Goal: Information Seeking & Learning: Learn about a topic

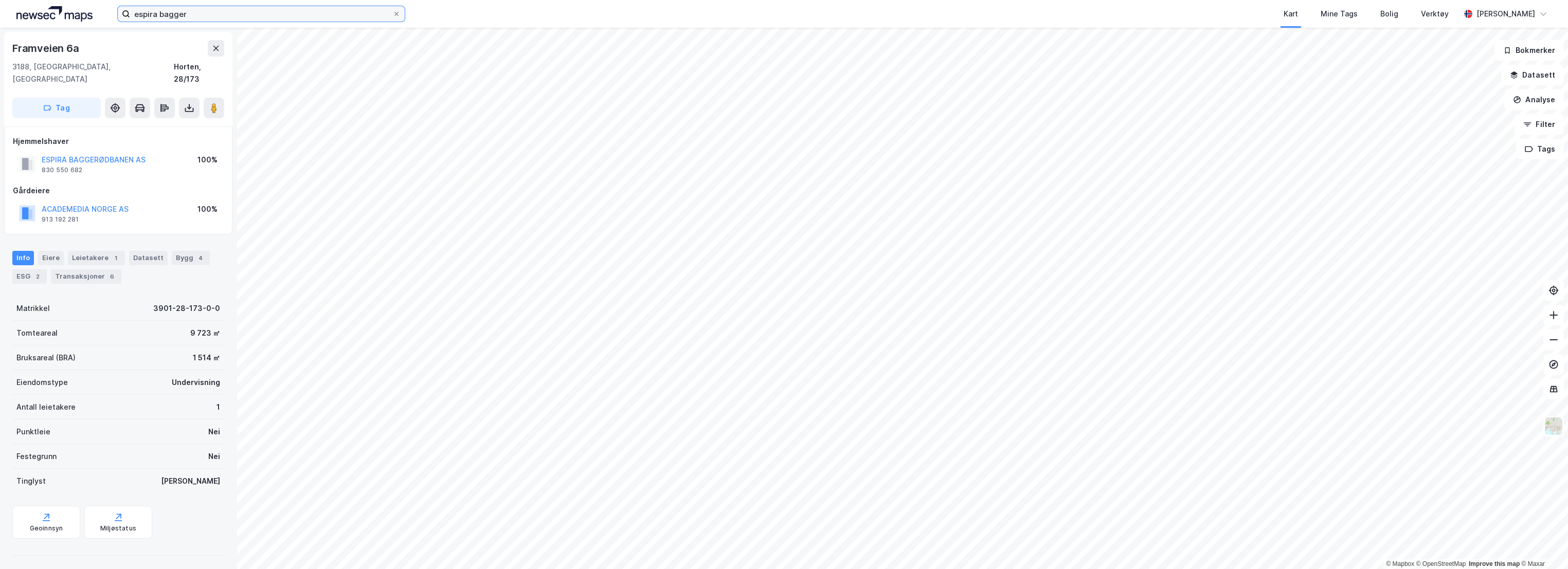
click at [197, 12] on input "espira bagger" at bounding box center [261, 13] width 262 height 16
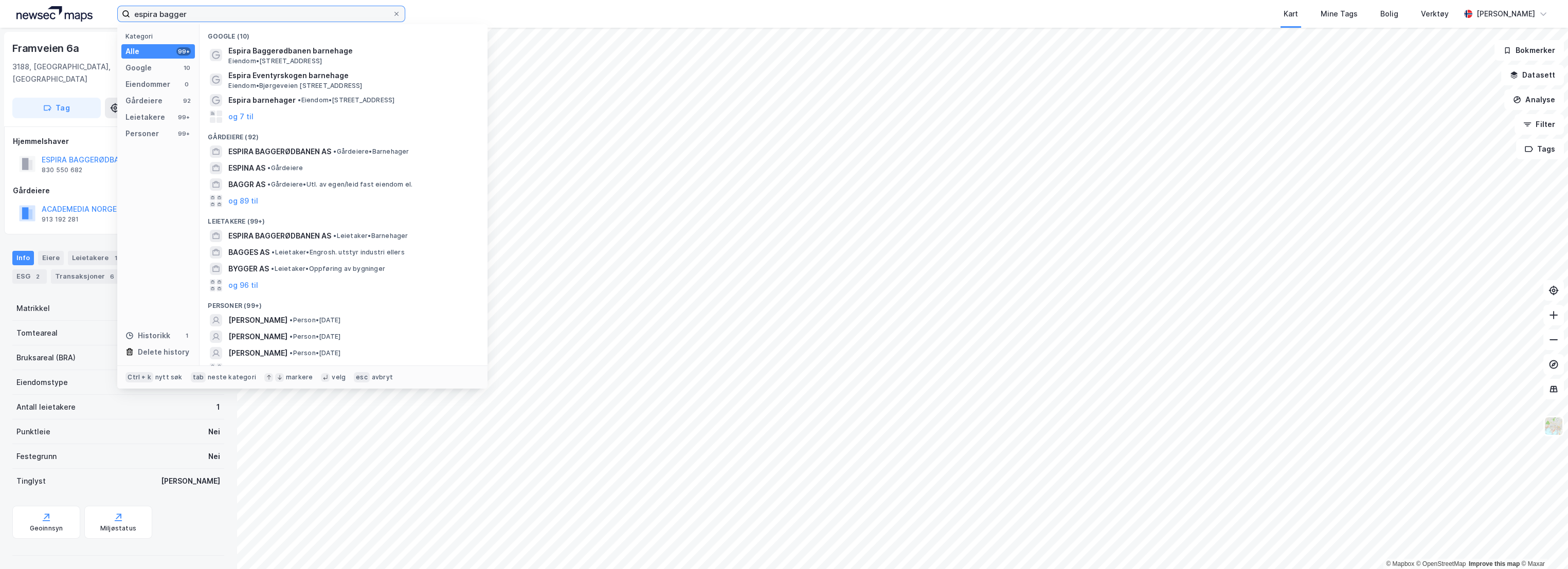
click at [179, 16] on input "espira bagger" at bounding box center [261, 13] width 262 height 16
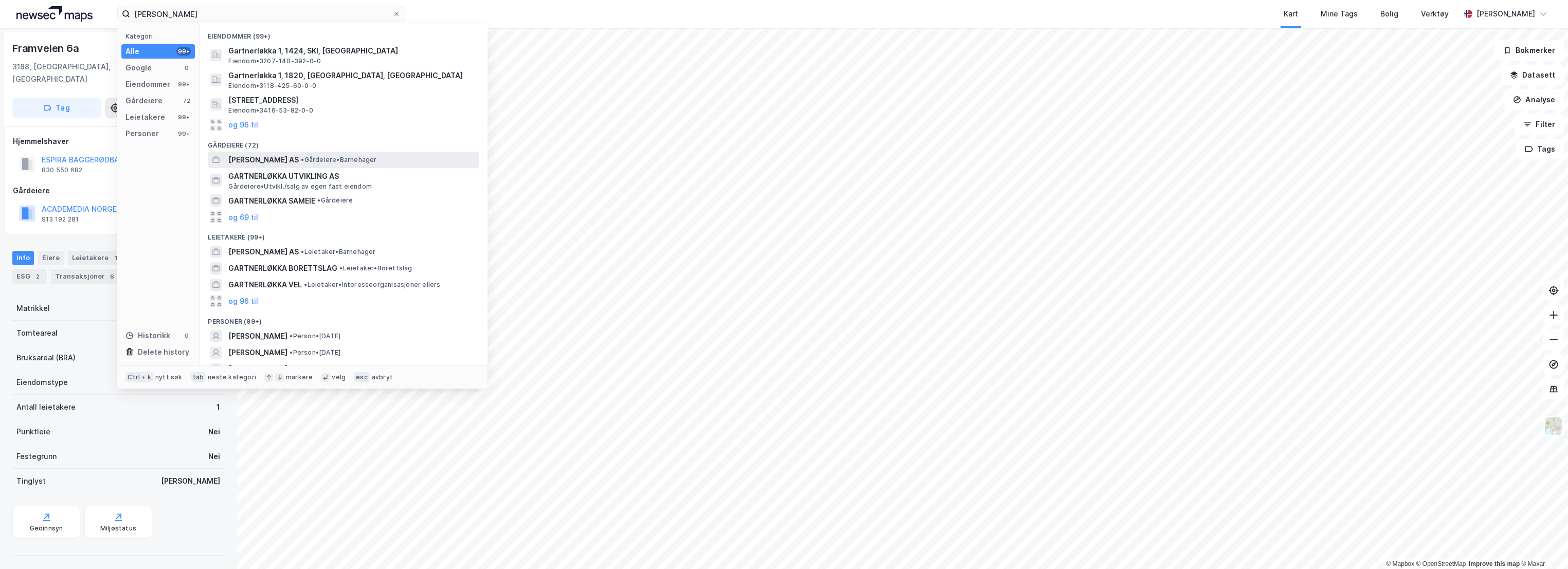
click at [299, 160] on span "[PERSON_NAME] AS" at bounding box center [263, 159] width 71 height 12
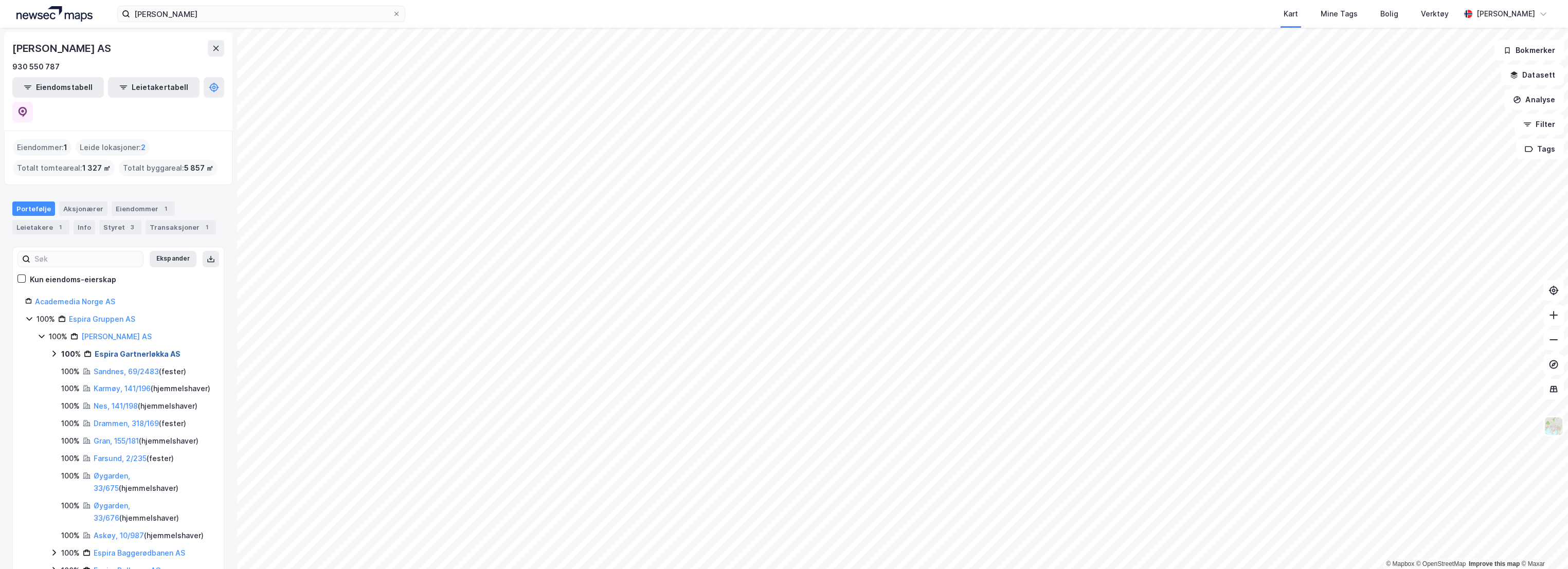
click at [140, 350] on link "Espira Gartnerløkka AS" at bounding box center [138, 354] width 86 height 9
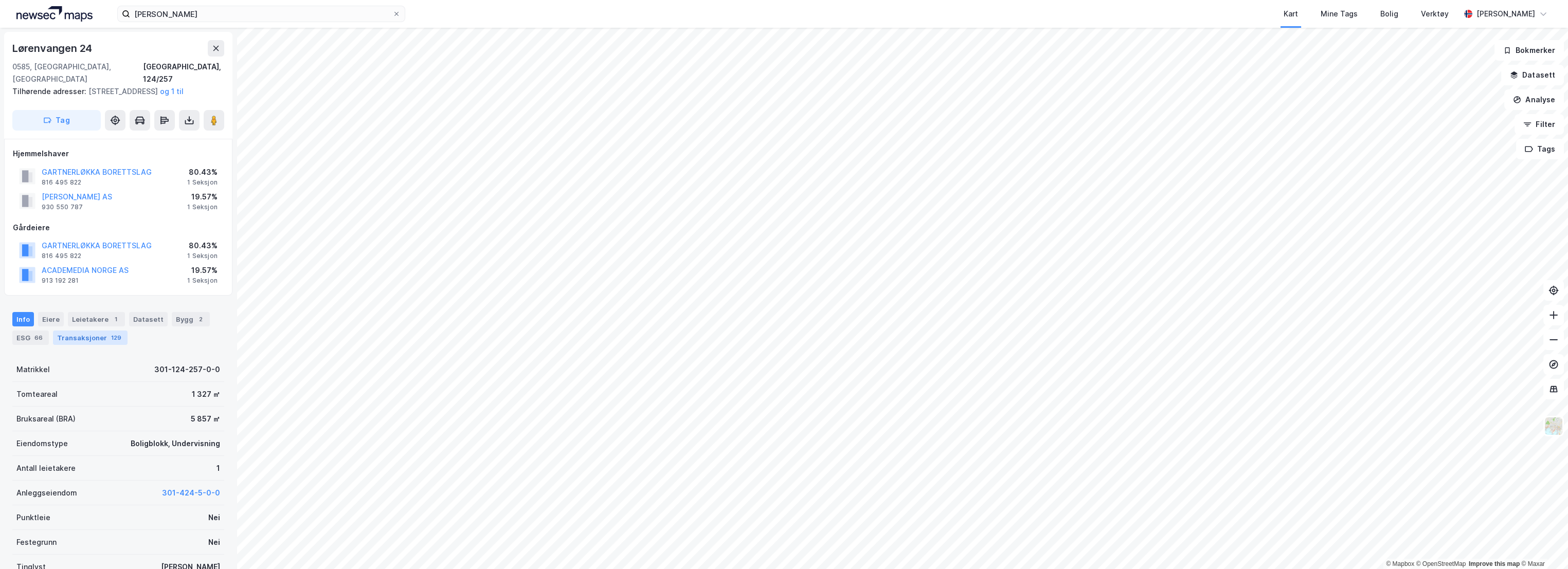
click at [92, 335] on div "Transaksjoner 129" at bounding box center [90, 338] width 75 height 14
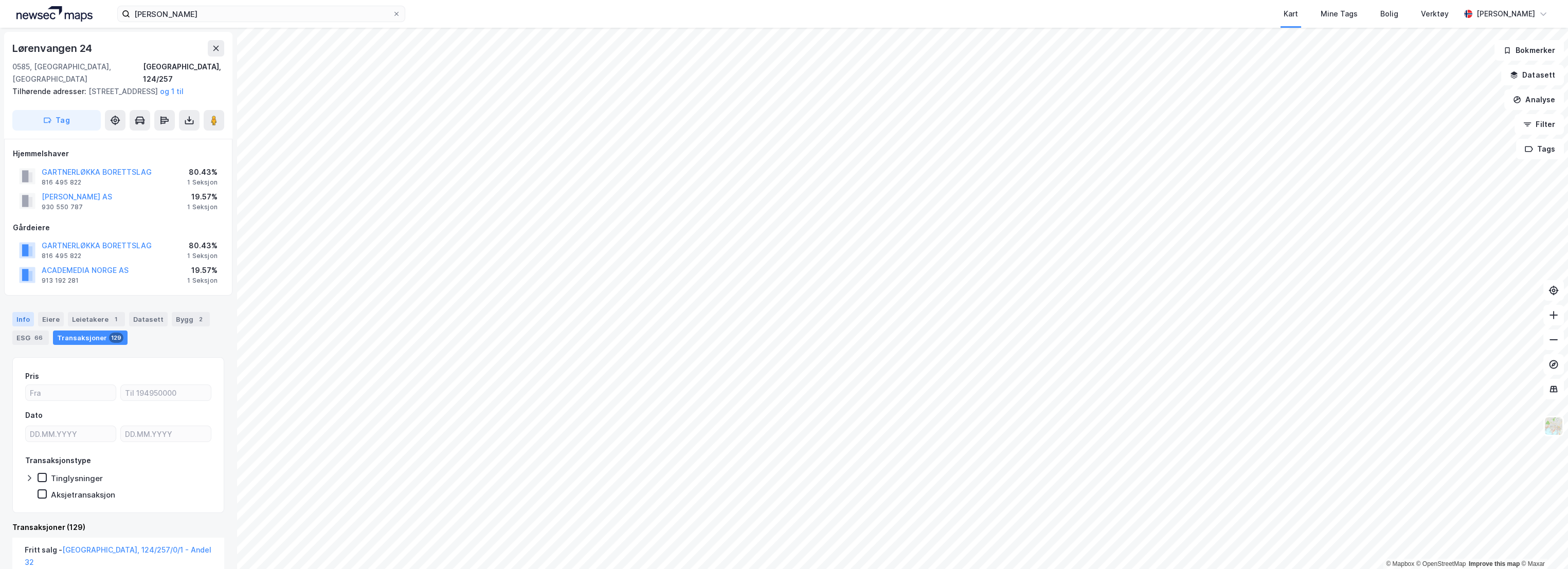
click at [22, 318] on div "Info" at bounding box center [23, 319] width 22 height 14
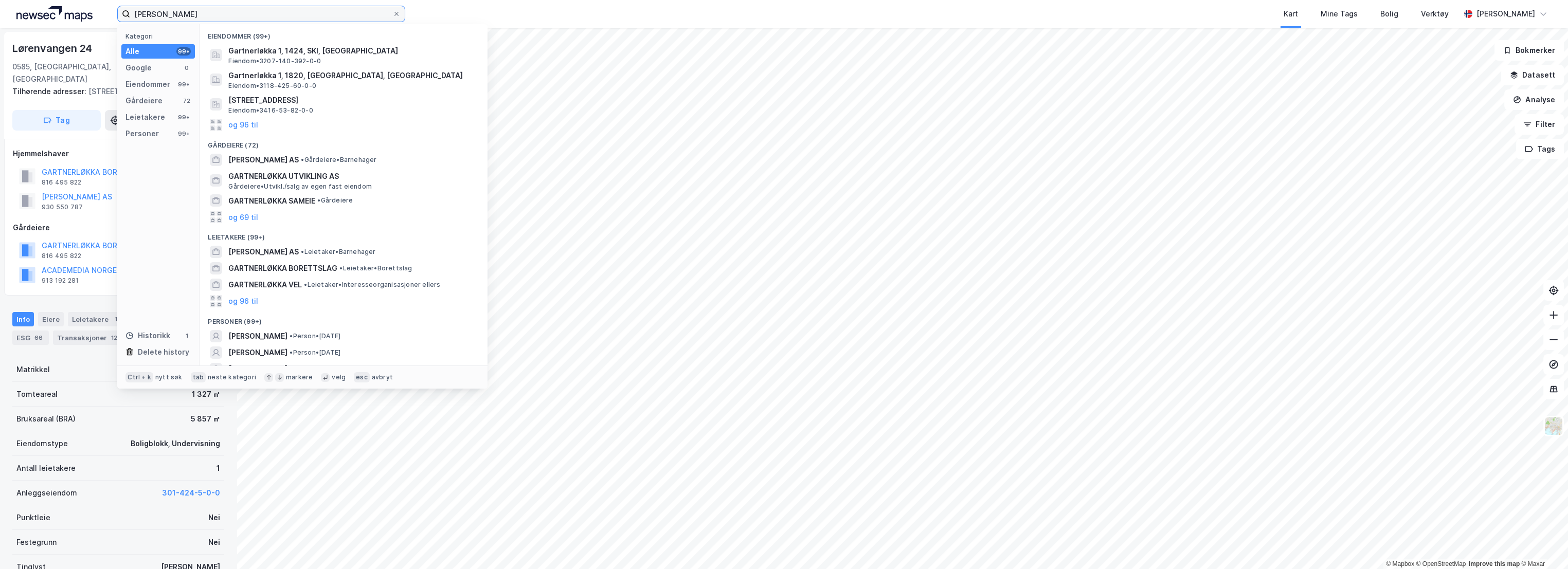
click at [189, 15] on input "[PERSON_NAME]" at bounding box center [261, 13] width 262 height 16
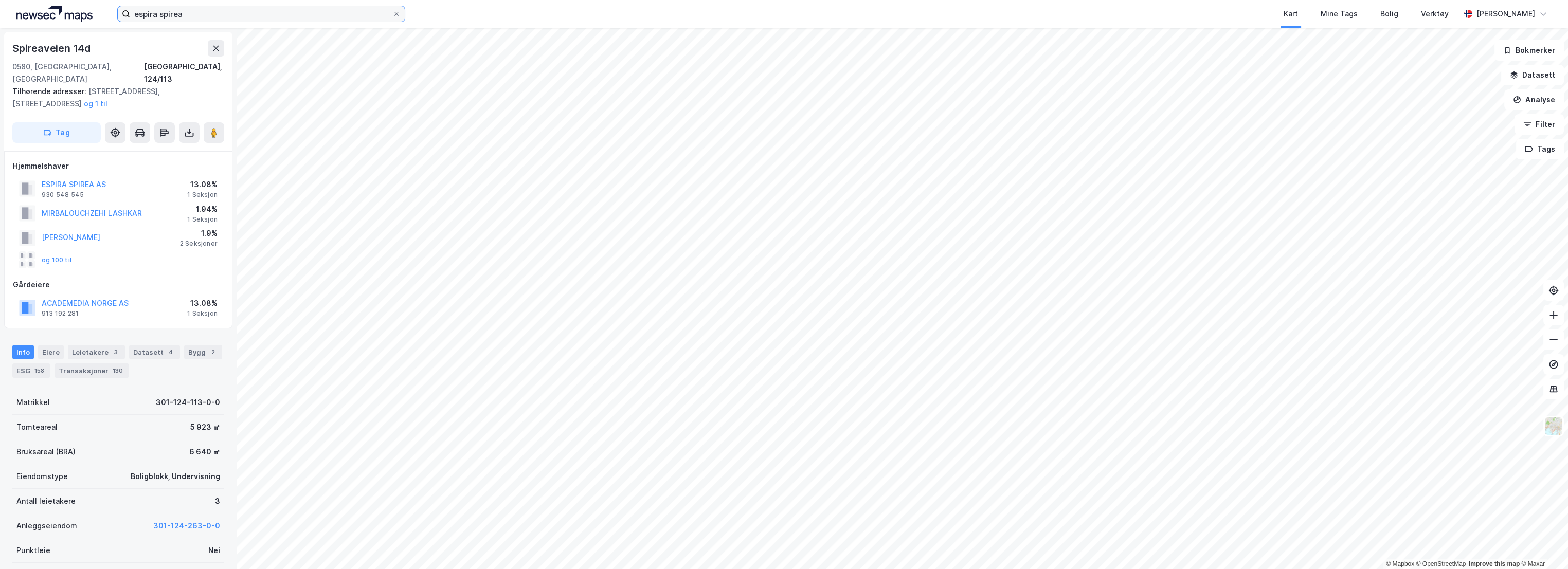
scroll to position [1, 0]
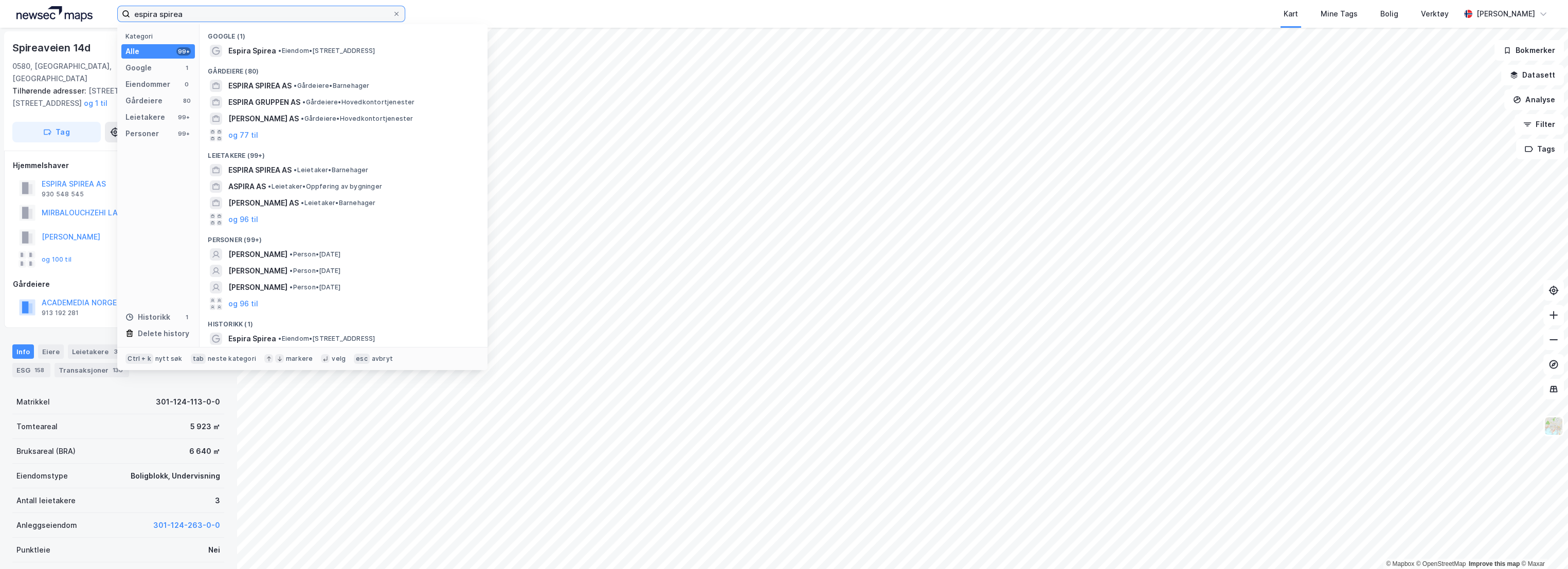
click at [172, 14] on input "espira spirea" at bounding box center [261, 13] width 262 height 16
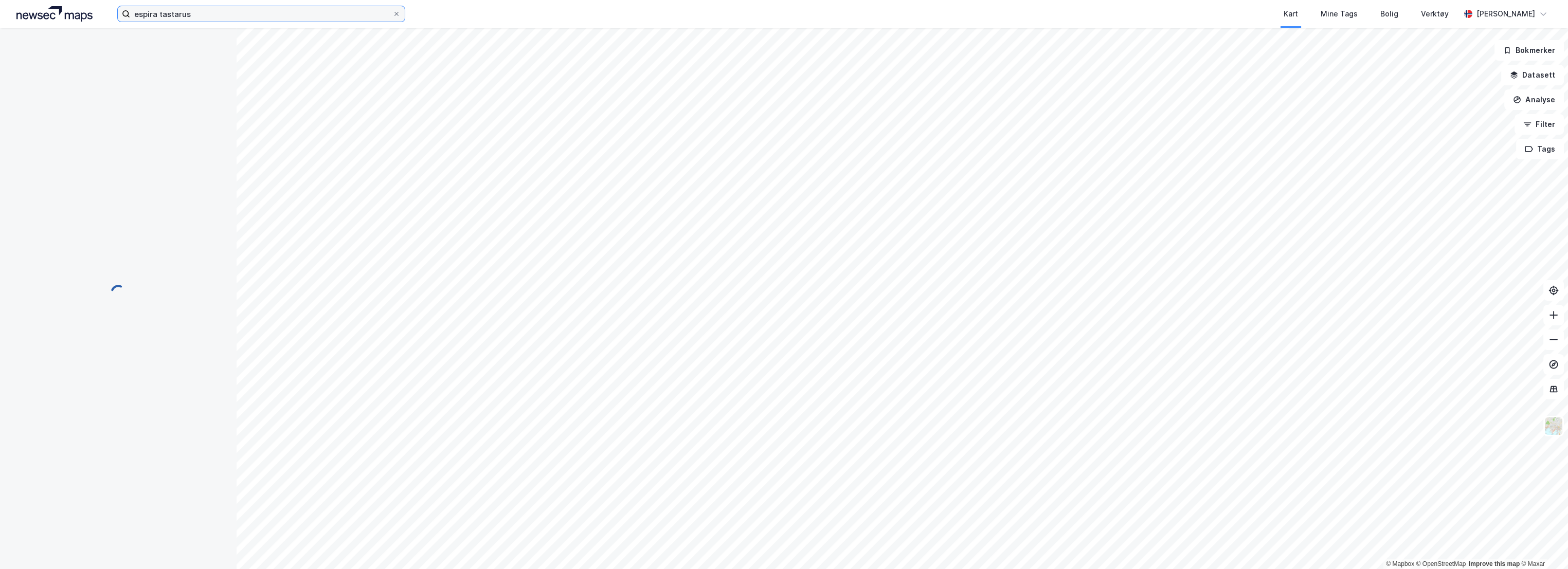
scroll to position [1, 0]
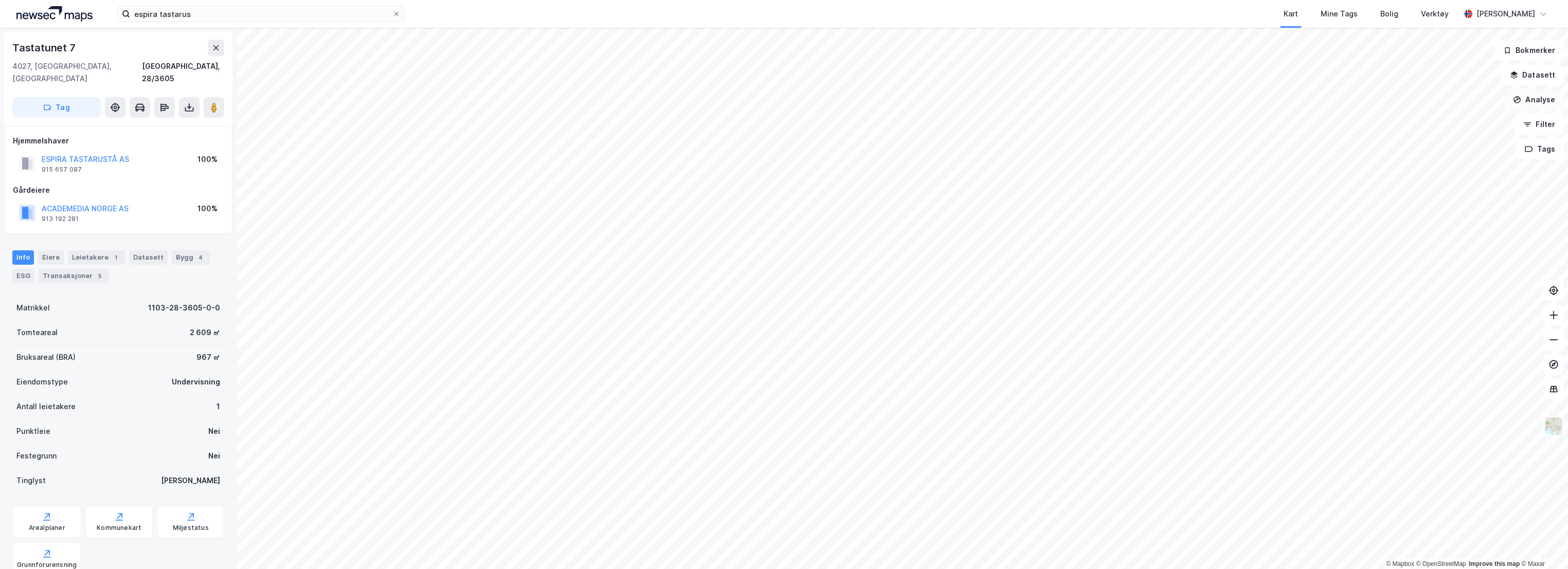
click at [1551, 95] on button "Analyse" at bounding box center [1534, 100] width 60 height 21
click at [1425, 100] on div "Mål avstand" at bounding box center [1444, 100] width 90 height 9
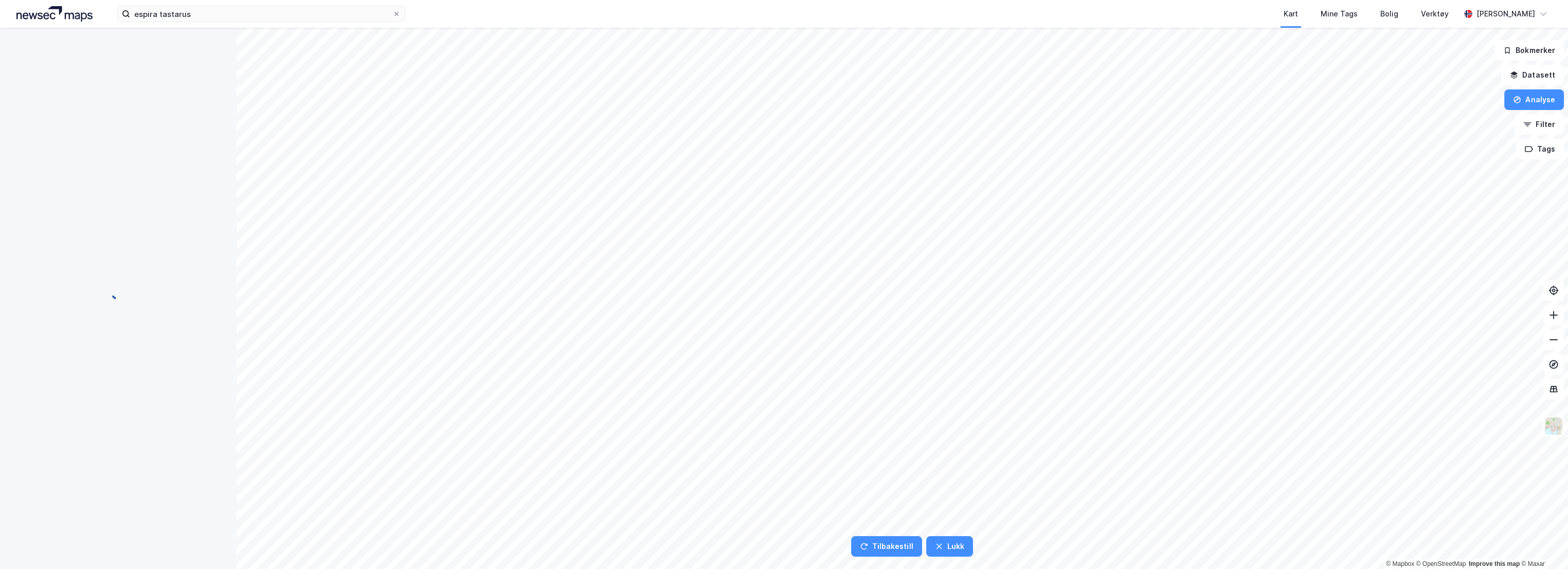
scroll to position [0, 0]
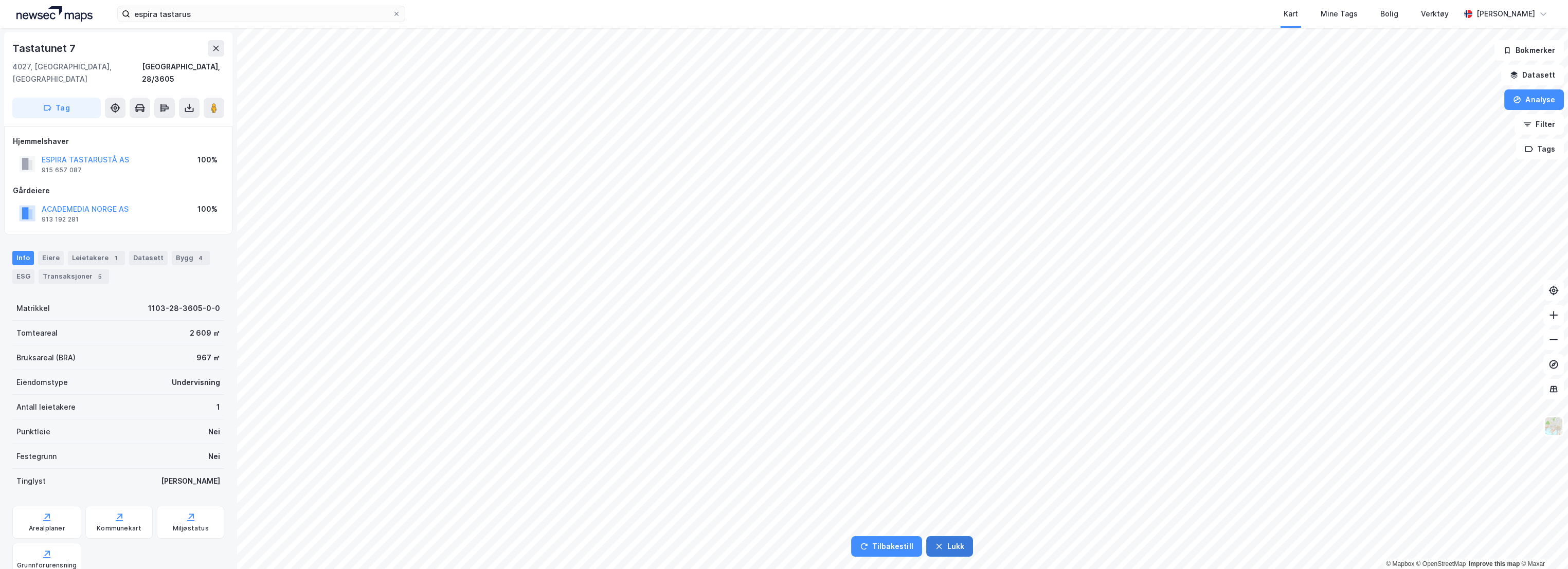
click at [945, 543] on button "Lukk" at bounding box center [949, 547] width 46 height 21
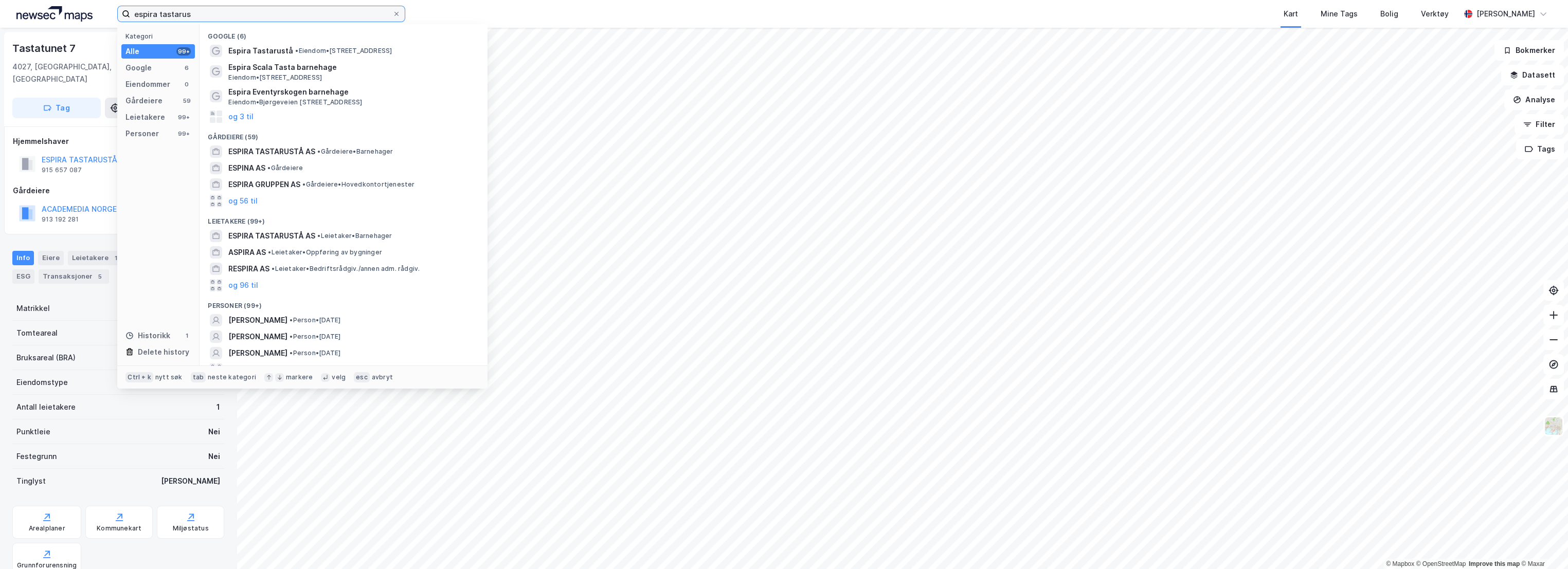
click at [173, 17] on input "espira tastarus" at bounding box center [261, 13] width 262 height 16
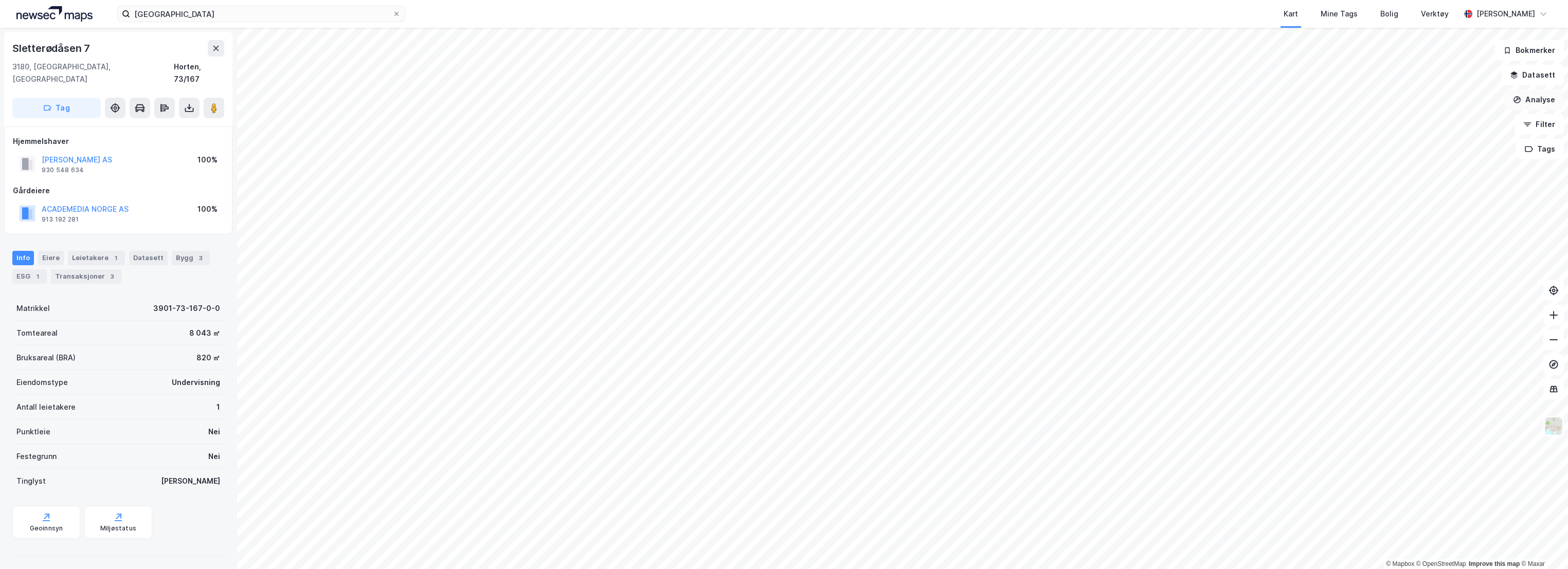
click at [1541, 104] on button "Analyse" at bounding box center [1534, 100] width 60 height 21
click at [1461, 100] on div "Mål avstand" at bounding box center [1444, 100] width 90 height 9
click at [937, 543] on icon "button" at bounding box center [939, 547] width 8 height 8
click at [181, 12] on input "[GEOGRAPHIC_DATA]" at bounding box center [261, 13] width 262 height 16
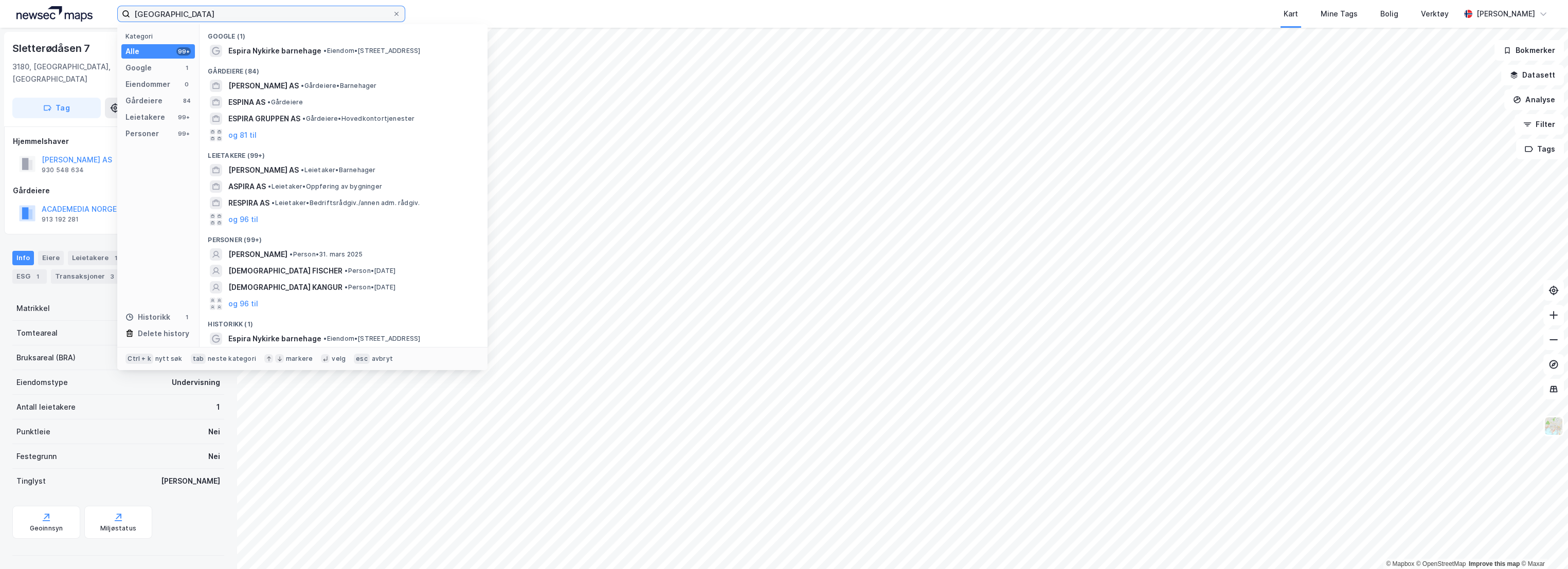
click at [181, 12] on input "[GEOGRAPHIC_DATA]" at bounding box center [261, 13] width 262 height 16
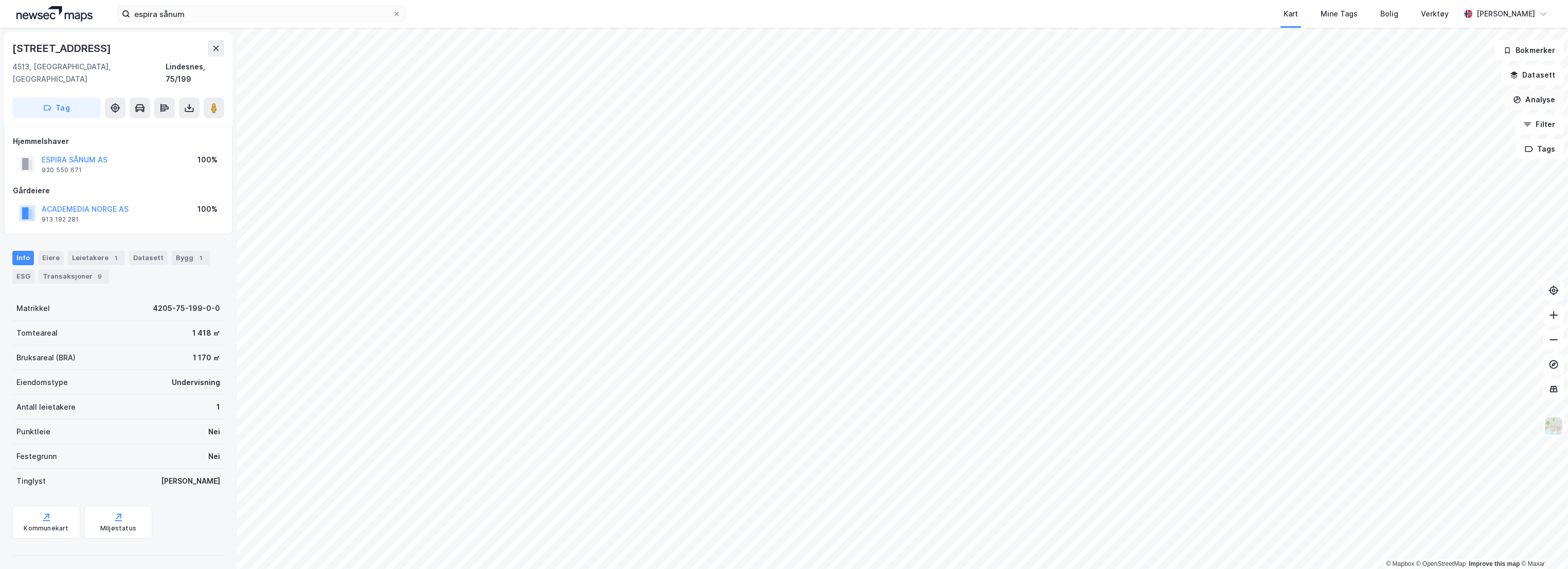
click at [1540, 99] on button "Analyse" at bounding box center [1534, 100] width 60 height 21
click at [1423, 100] on div "Mål avstand" at bounding box center [1444, 100] width 90 height 9
click at [991, 546] on button "Lukk" at bounding box center [993, 547] width 46 height 21
click at [181, 16] on input "espira sånum" at bounding box center [261, 13] width 262 height 16
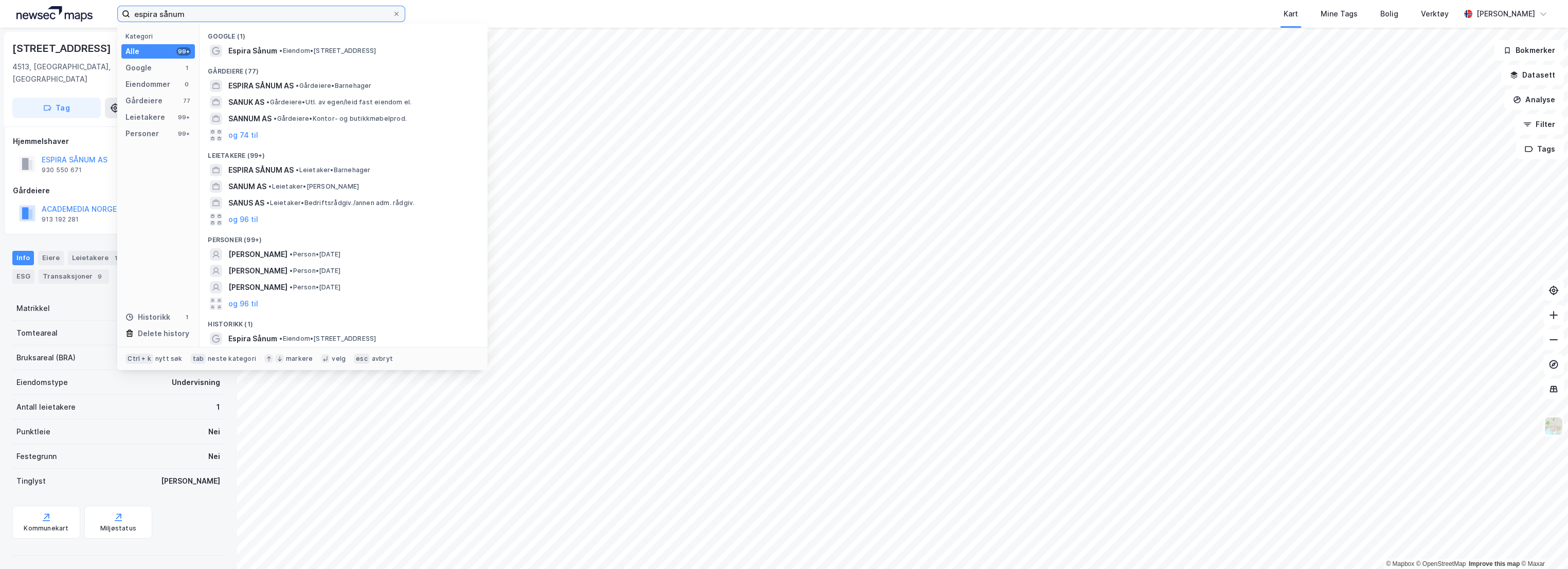
click at [181, 16] on input "espira sånum" at bounding box center [261, 13] width 262 height 16
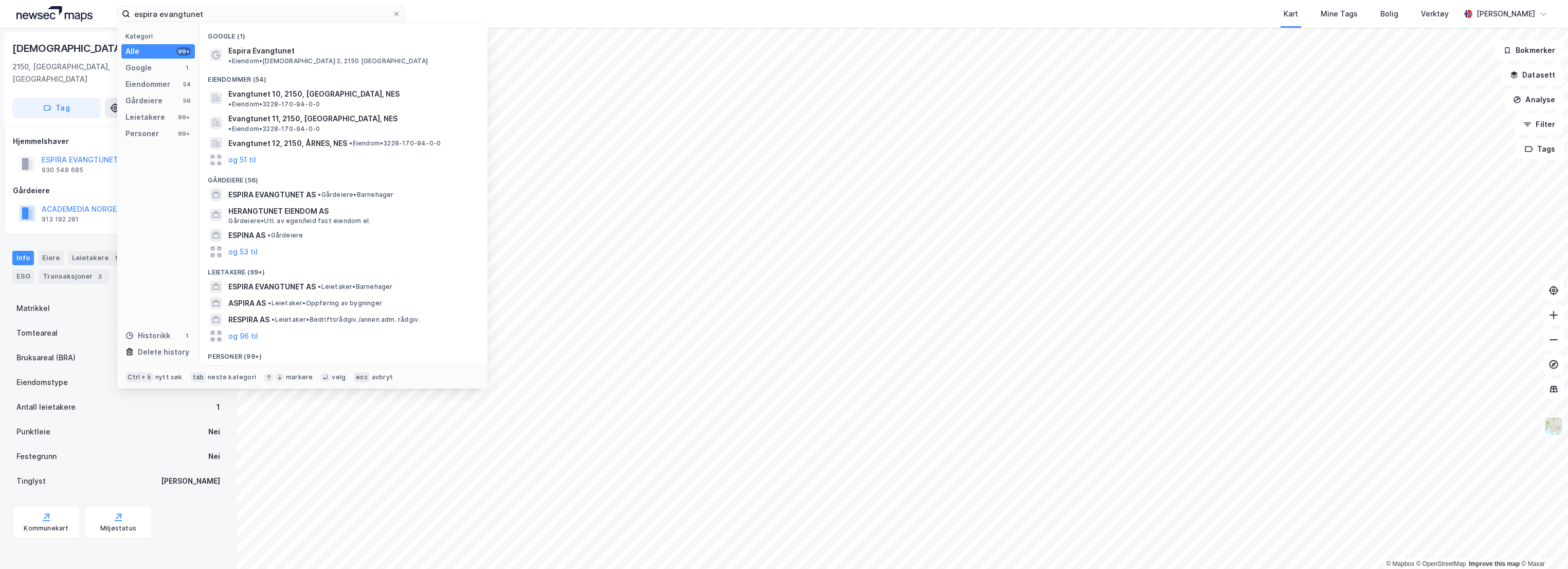
click at [558, 20] on div "Kart Mine Tags Bolig Verktøy" at bounding box center [957, 13] width 1006 height 27
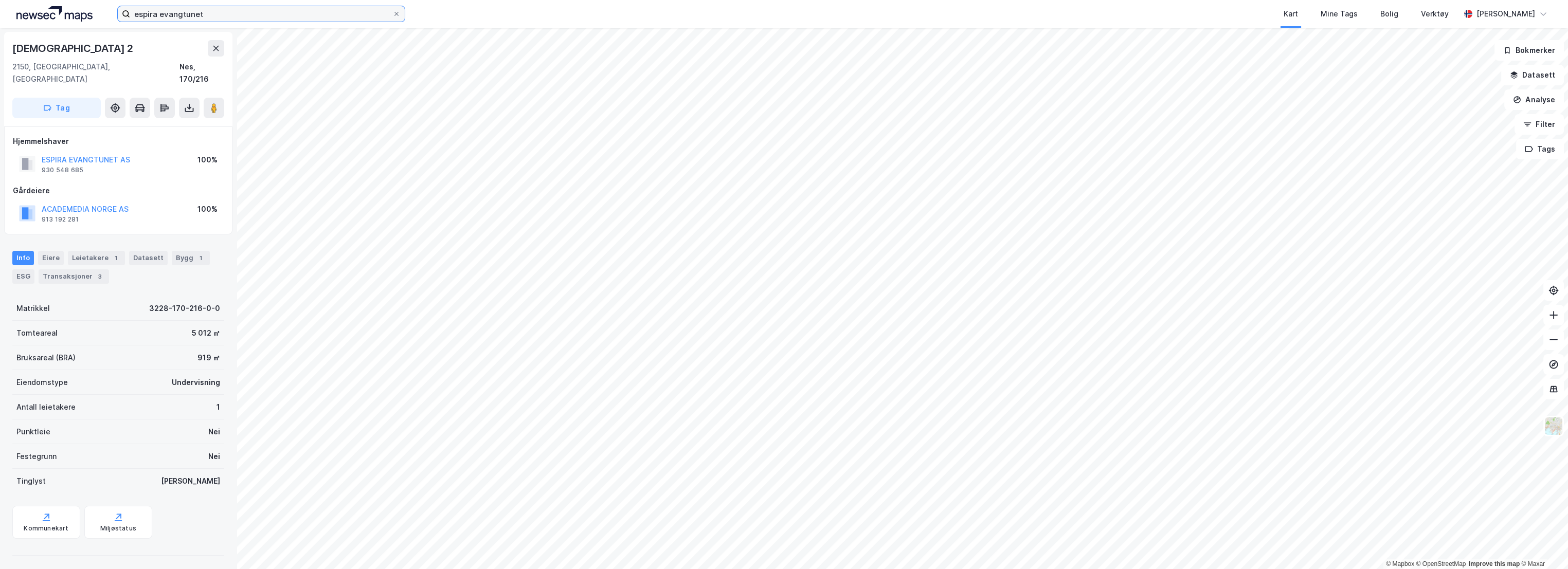
click at [177, 13] on input "espira evangtunet" at bounding box center [261, 13] width 262 height 16
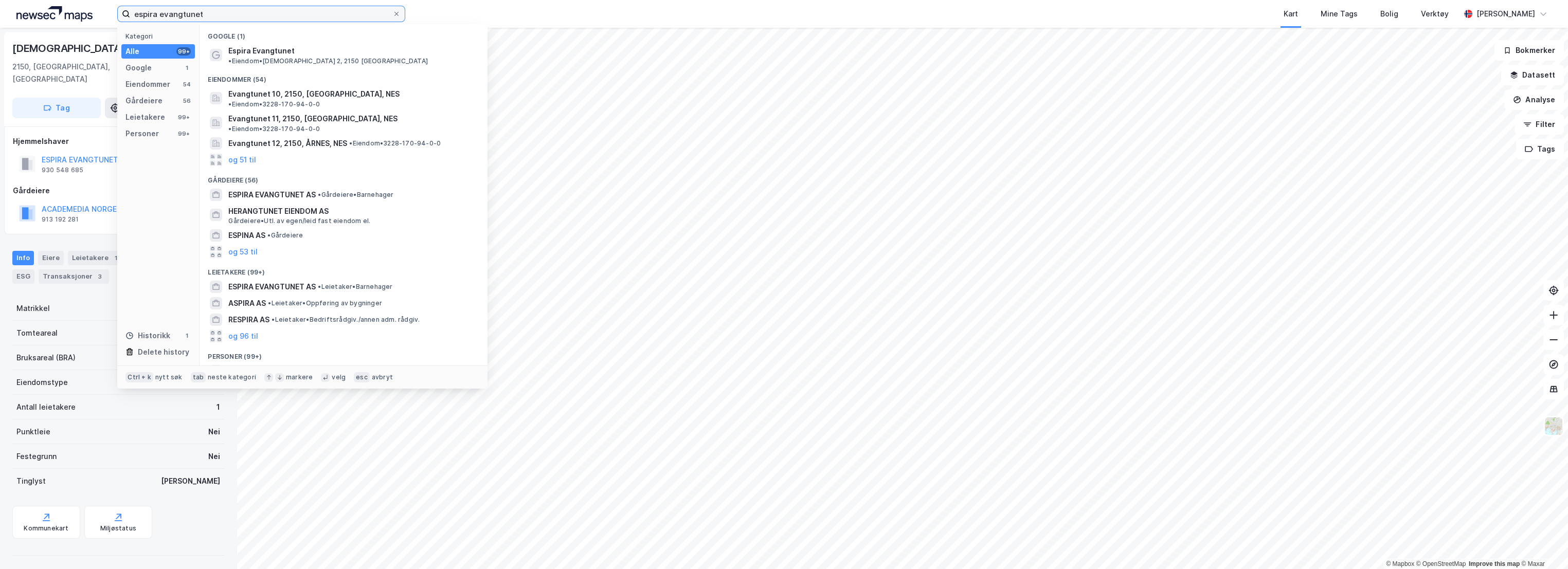
click at [177, 13] on input "espira evangtunet" at bounding box center [261, 13] width 262 height 16
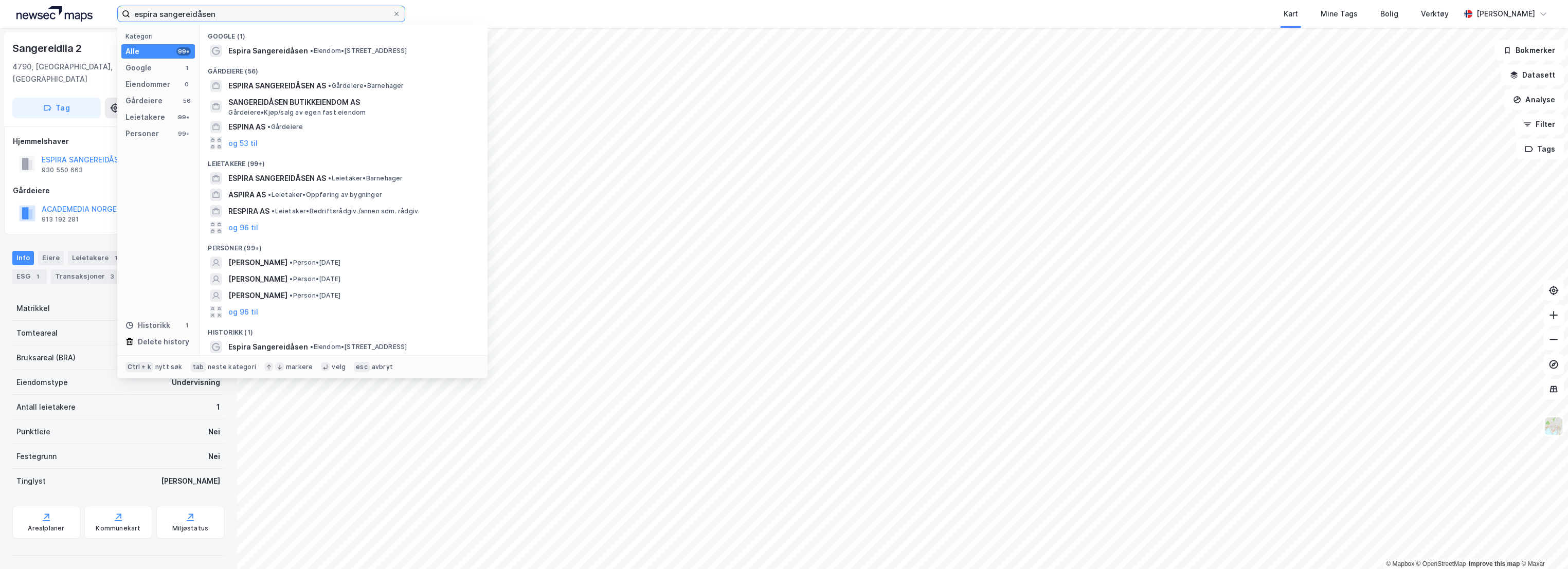
click at [175, 19] on input "espira sangereidåsen" at bounding box center [261, 13] width 262 height 16
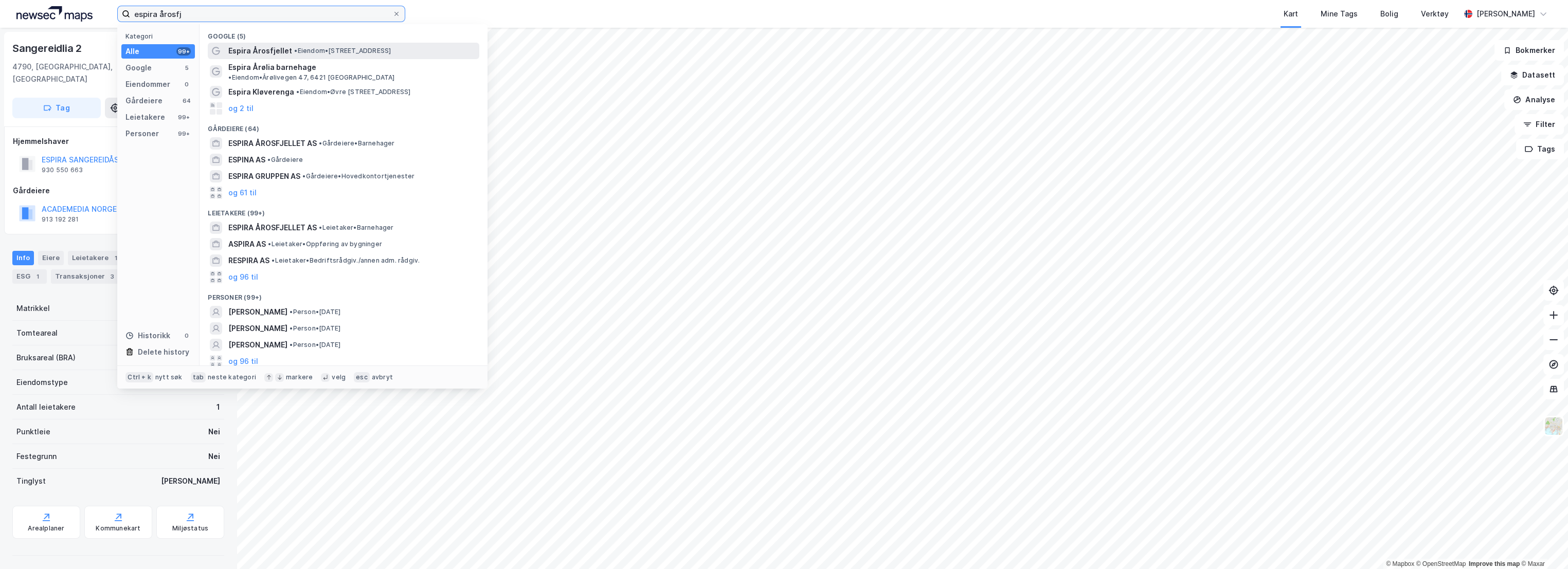
type input "espira årosfj"
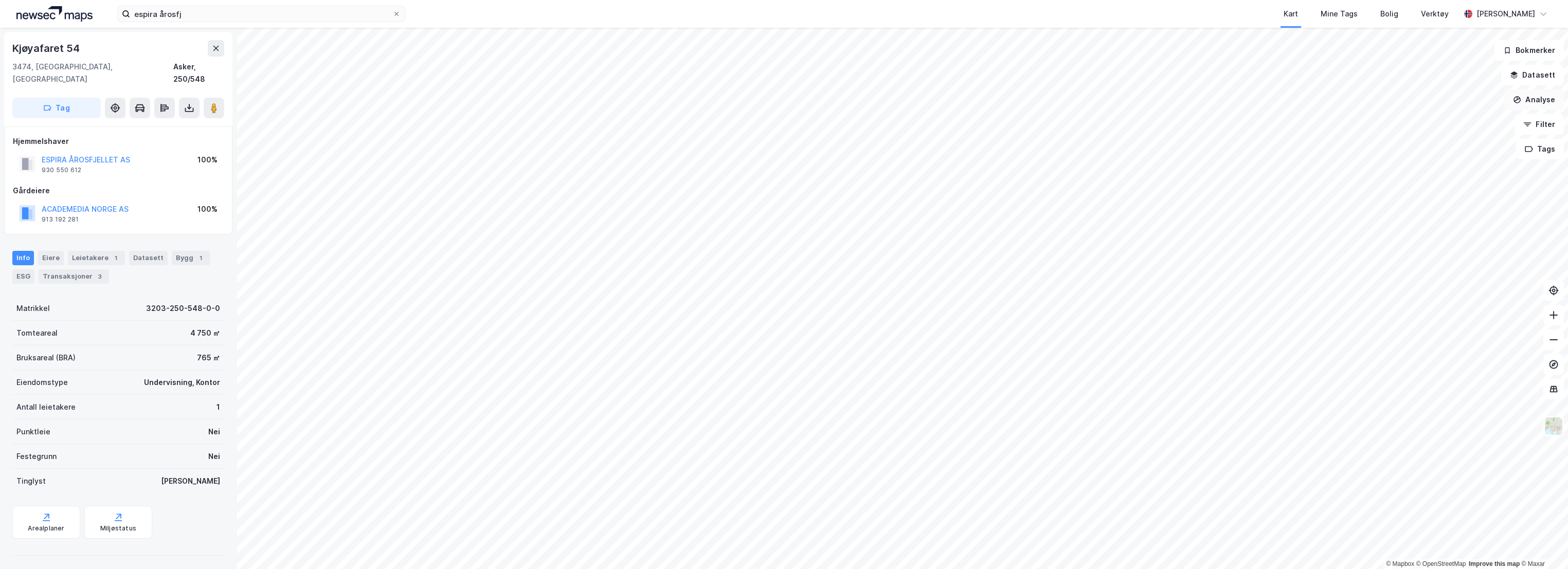
click at [1533, 101] on button "Analyse" at bounding box center [1534, 100] width 60 height 21
click at [1424, 99] on div "Mål avstand" at bounding box center [1444, 100] width 90 height 9
click at [935, 544] on icon "button" at bounding box center [939, 547] width 8 height 8
